Goal: Transaction & Acquisition: Purchase product/service

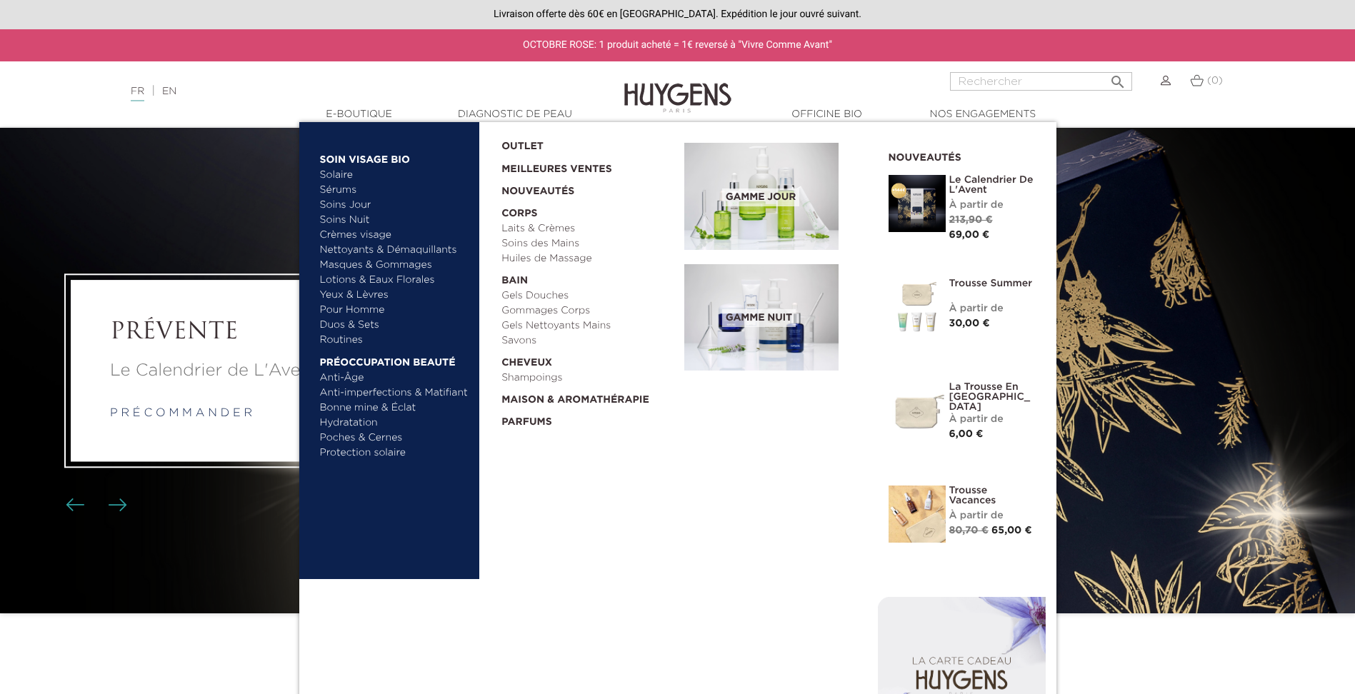
click at [348, 188] on link "Sérums" at bounding box center [394, 190] width 149 height 15
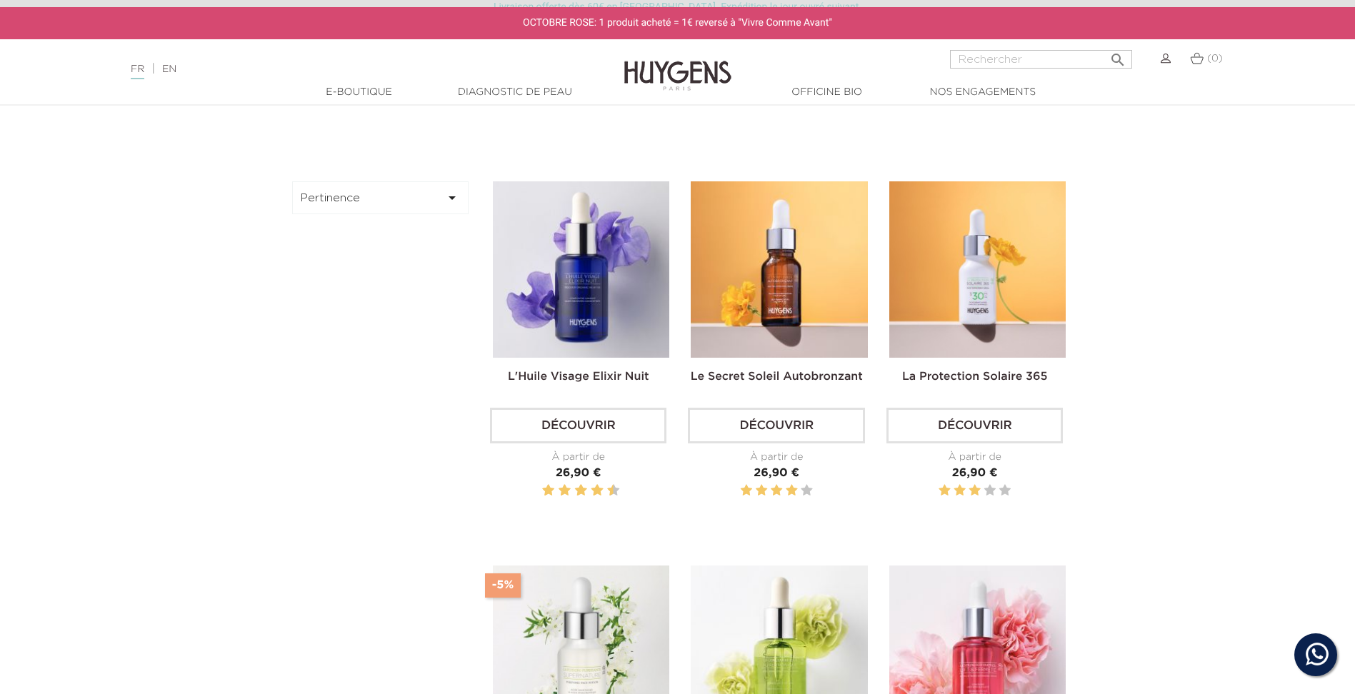
scroll to position [500, 0]
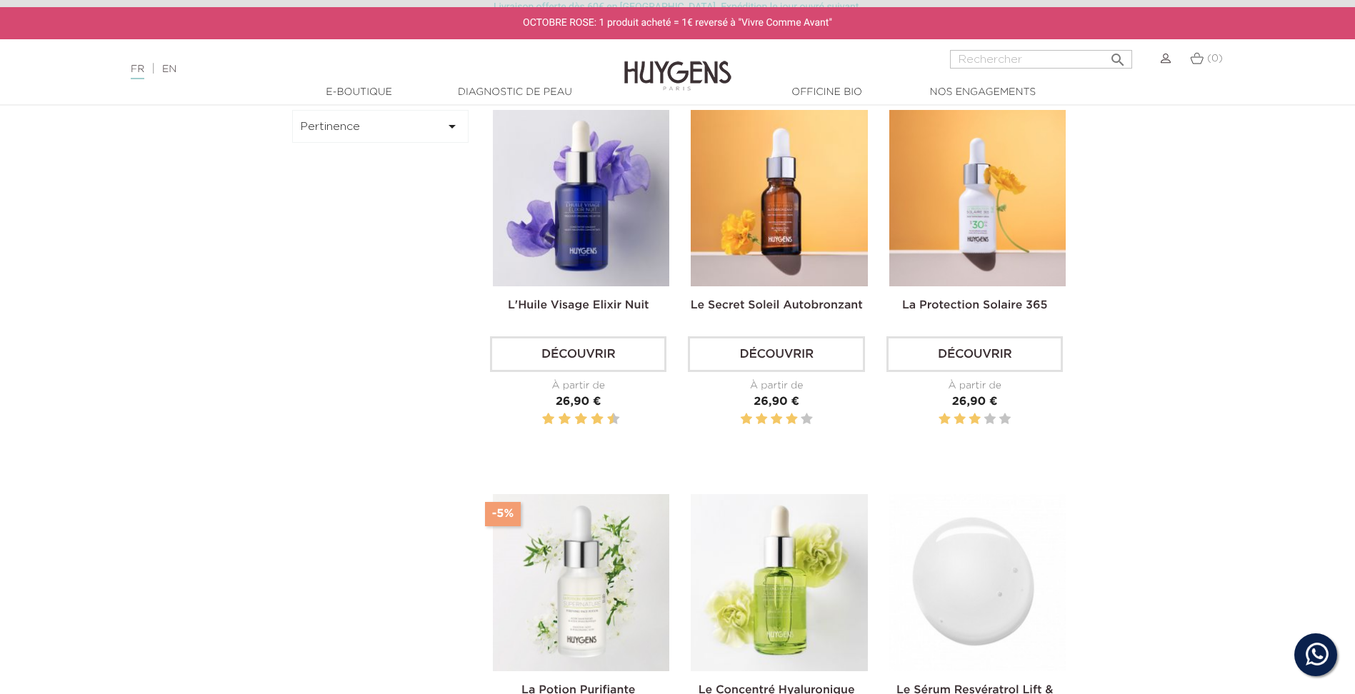
click at [1014, 569] on img at bounding box center [977, 582] width 176 height 176
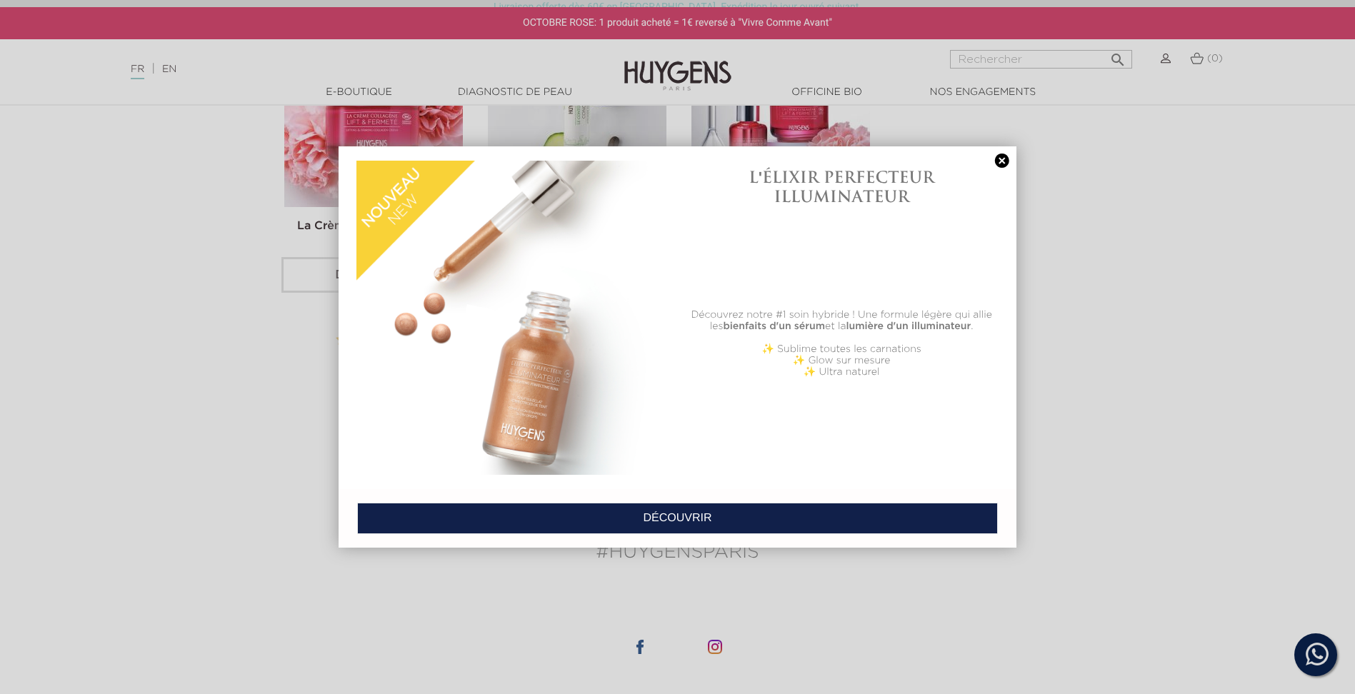
scroll to position [1929, 0]
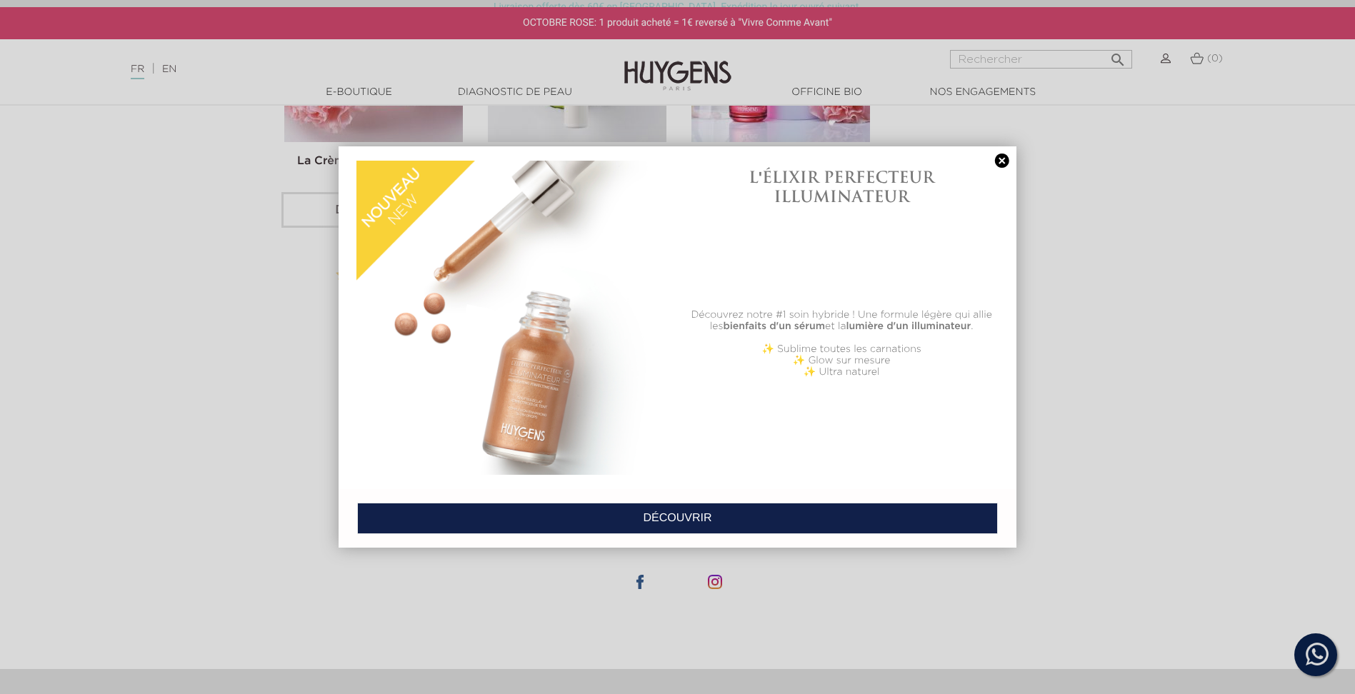
click at [996, 156] on link at bounding box center [1002, 161] width 20 height 15
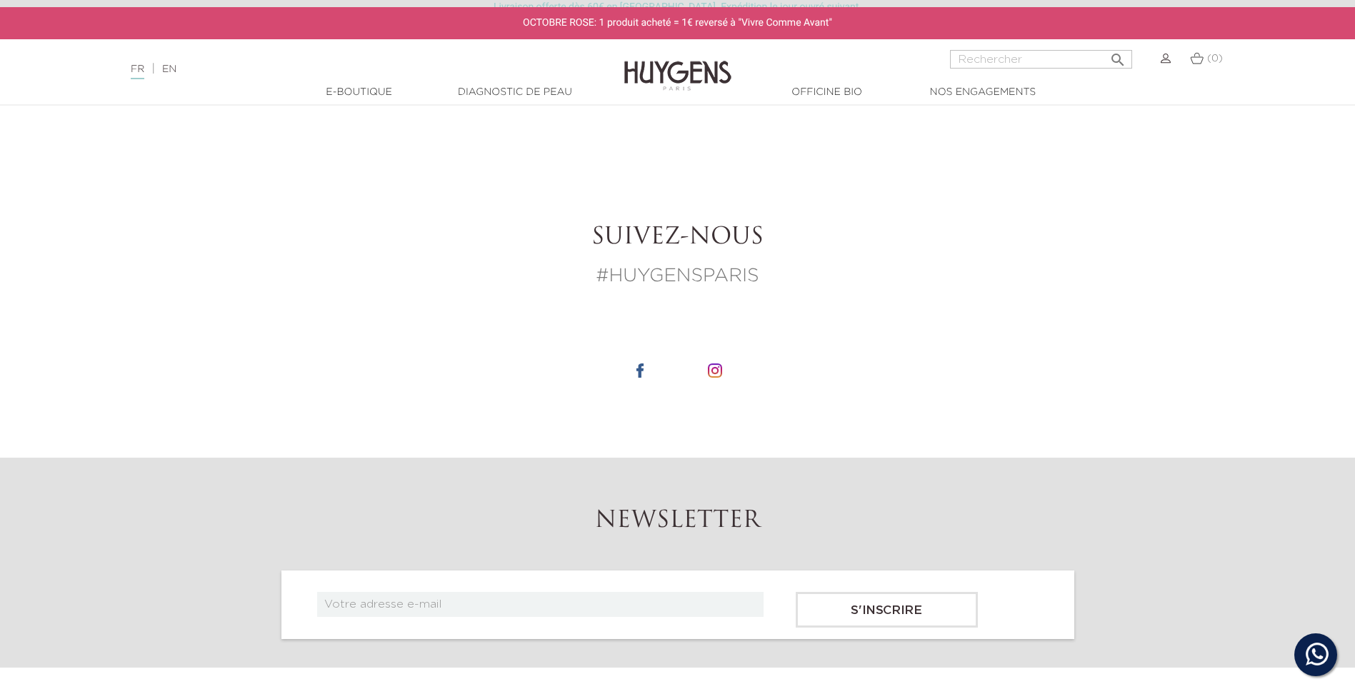
scroll to position [2071, 0]
